Goal: Information Seeking & Learning: Compare options

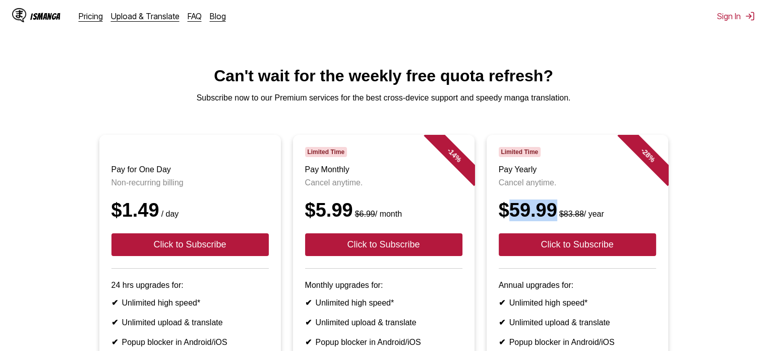
drag, startPoint x: 506, startPoint y: 226, endPoint x: 555, endPoint y: 221, distance: 49.1
click at [555, 221] on div "$59.99 $83.88 / year" at bounding box center [577, 210] width 157 height 22
drag, startPoint x: 503, startPoint y: 222, endPoint x: 557, endPoint y: 215, distance: 54.0
click at [557, 215] on div "$59.99 $83.88 / year" at bounding box center [577, 210] width 157 height 22
copy div "$59.99"
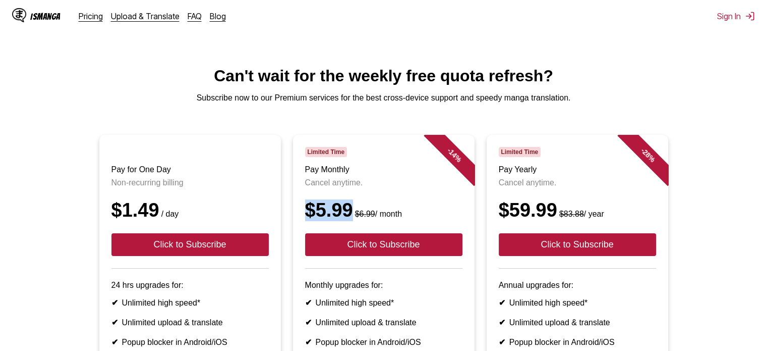
drag, startPoint x: 309, startPoint y: 221, endPoint x: 353, endPoint y: 224, distance: 44.5
click at [353, 221] on div "$5.99 $6.99 / month" at bounding box center [383, 210] width 157 height 22
copy div "$5.99"
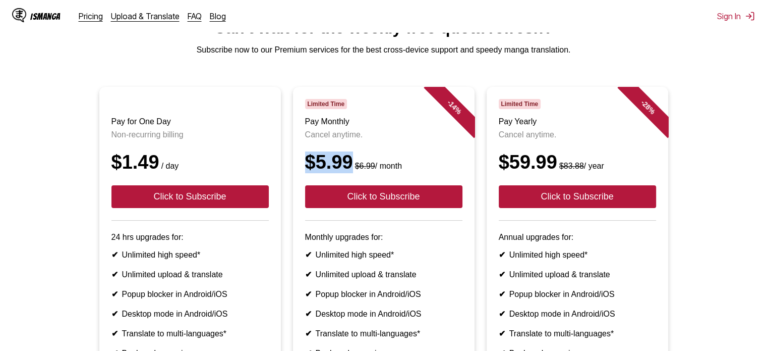
scroll to position [50, 0]
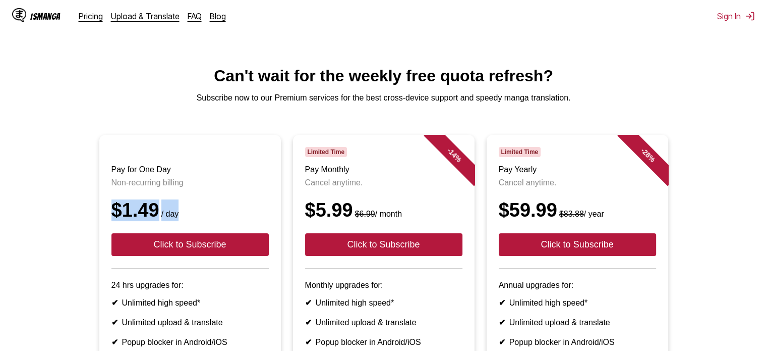
drag, startPoint x: 113, startPoint y: 224, endPoint x: 203, endPoint y: 225, distance: 89.8
click at [203, 221] on div "$1.49 / day" at bounding box center [189, 210] width 157 height 22
copy div "$1.49 / day"
